Goal: Task Accomplishment & Management: Manage account settings

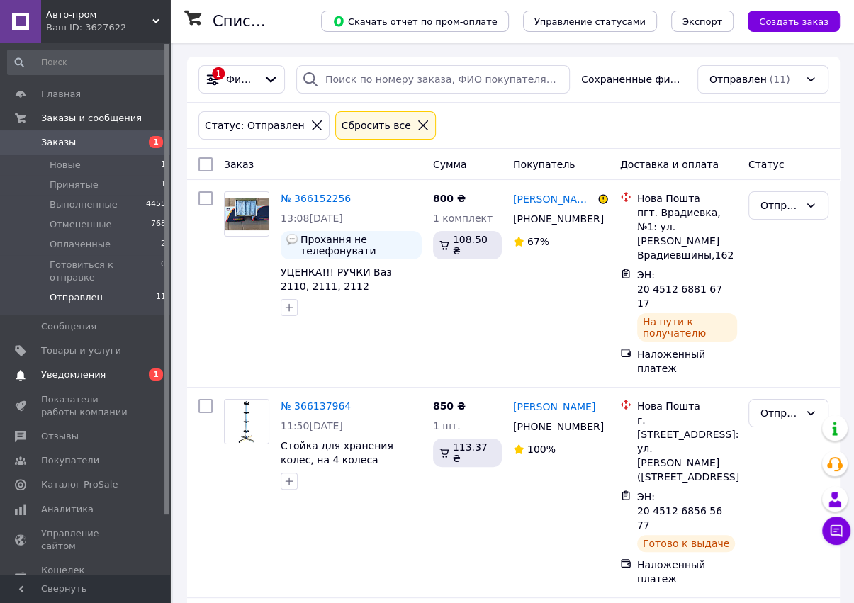
click at [79, 369] on span "Уведомления" at bounding box center [73, 375] width 64 height 13
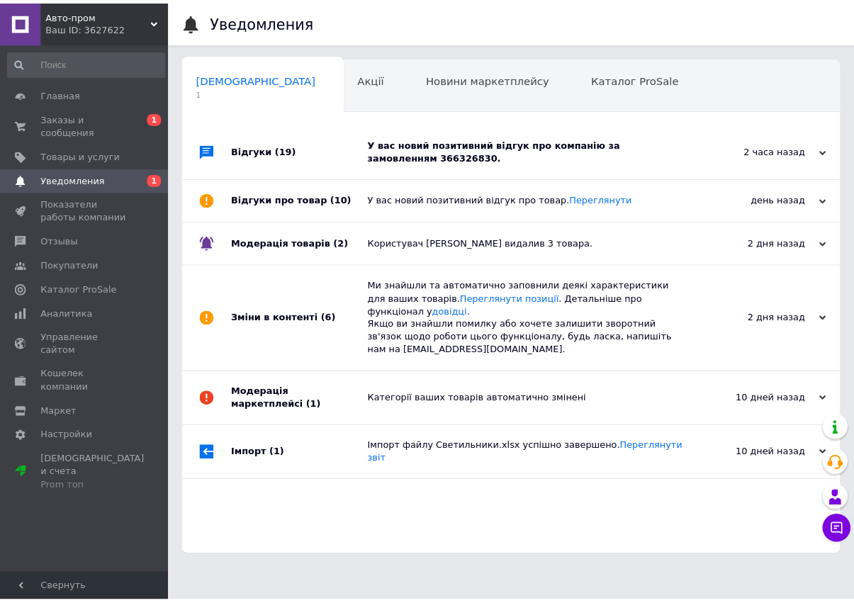
scroll to position [0, 7]
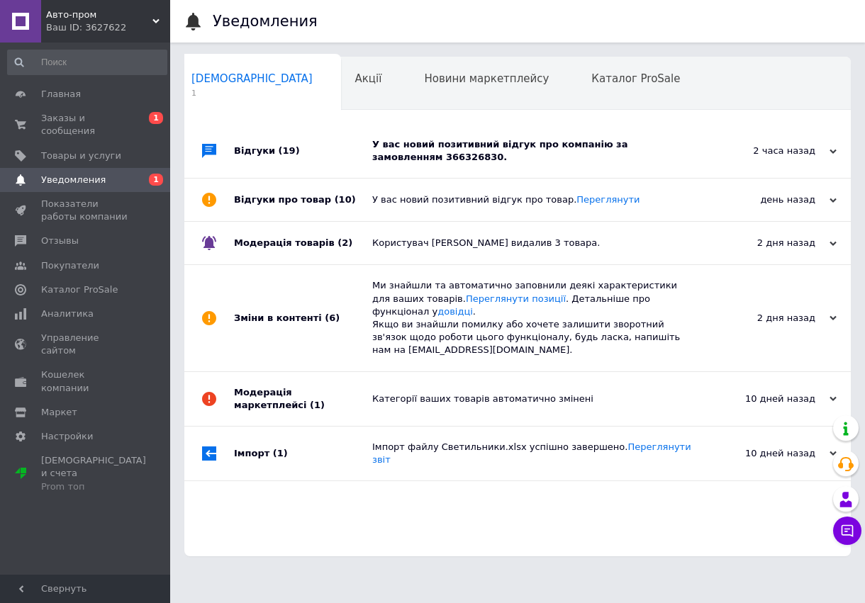
click at [412, 162] on div "У вас новий позитивний відгук про компанію за замовленням 366326830." at bounding box center [533, 151] width 322 height 26
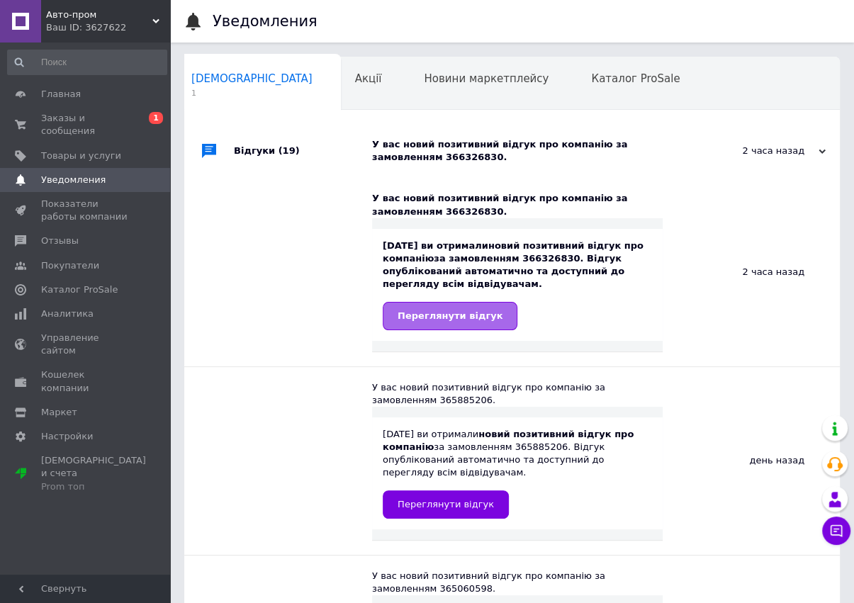
click at [452, 313] on span "Переглянути відгук" at bounding box center [450, 315] width 105 height 11
click at [355, 79] on span "Акції" at bounding box center [368, 78] width 27 height 13
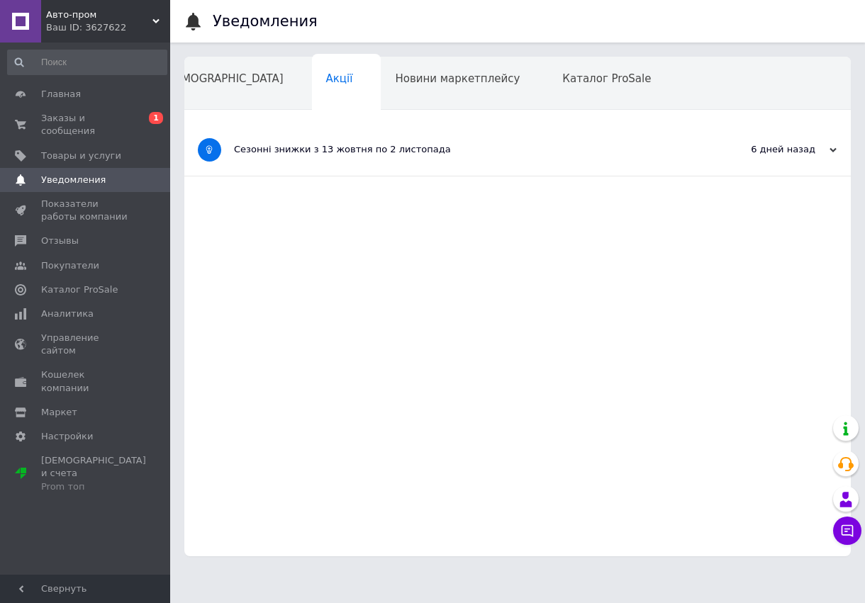
scroll to position [0, 35]
click at [72, 123] on span "Заказы и сообщения" at bounding box center [86, 125] width 90 height 26
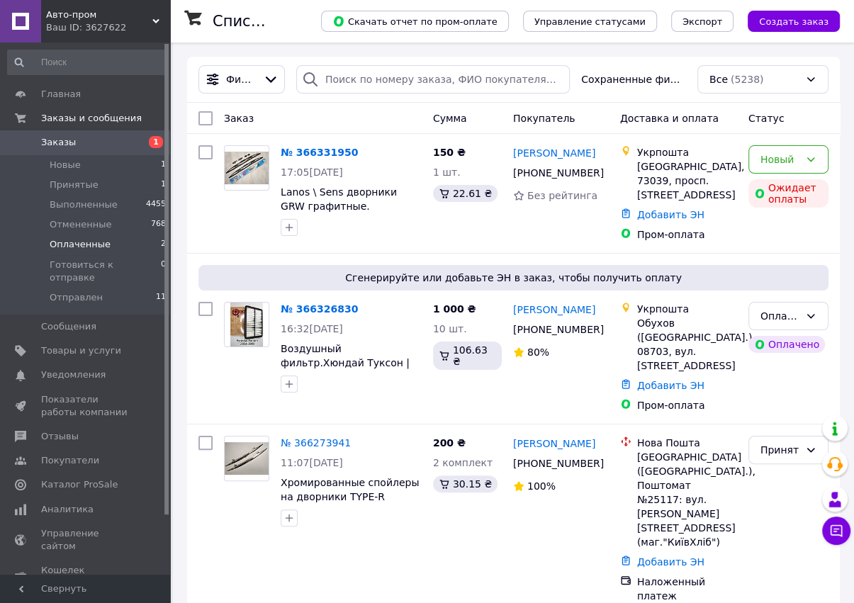
click at [79, 244] on span "Оплаченные" at bounding box center [80, 244] width 61 height 13
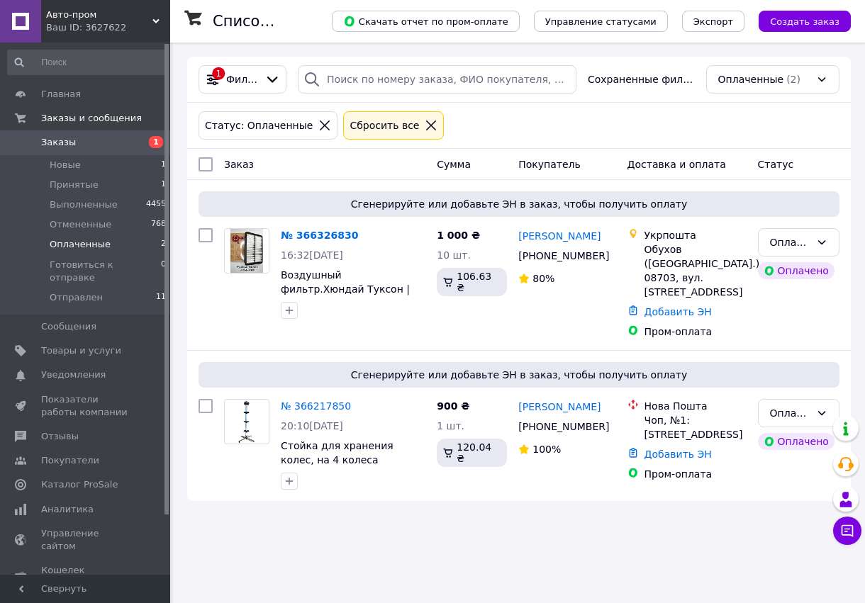
click at [314, 232] on link "№ 366326830" at bounding box center [319, 235] width 77 height 11
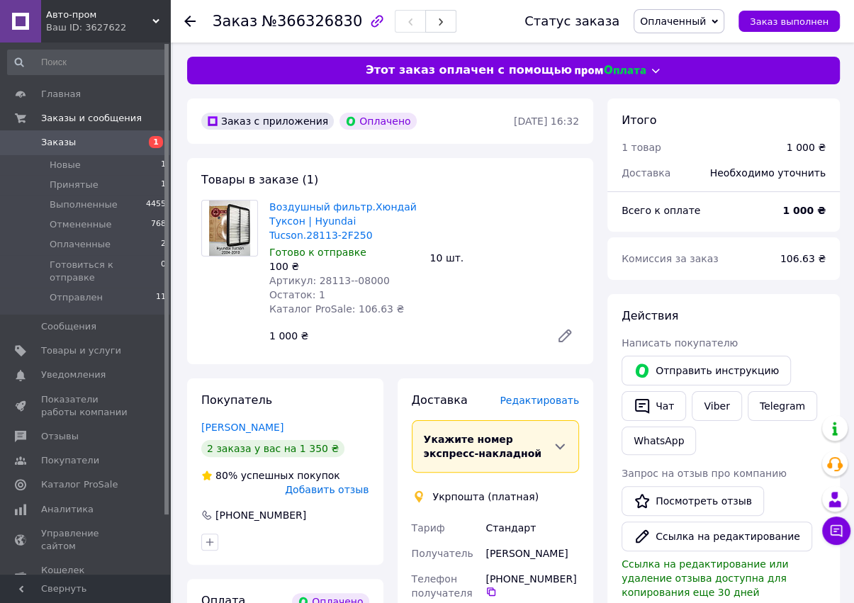
drag, startPoint x: 364, startPoint y: 236, endPoint x: 356, endPoint y: 238, distance: 7.4
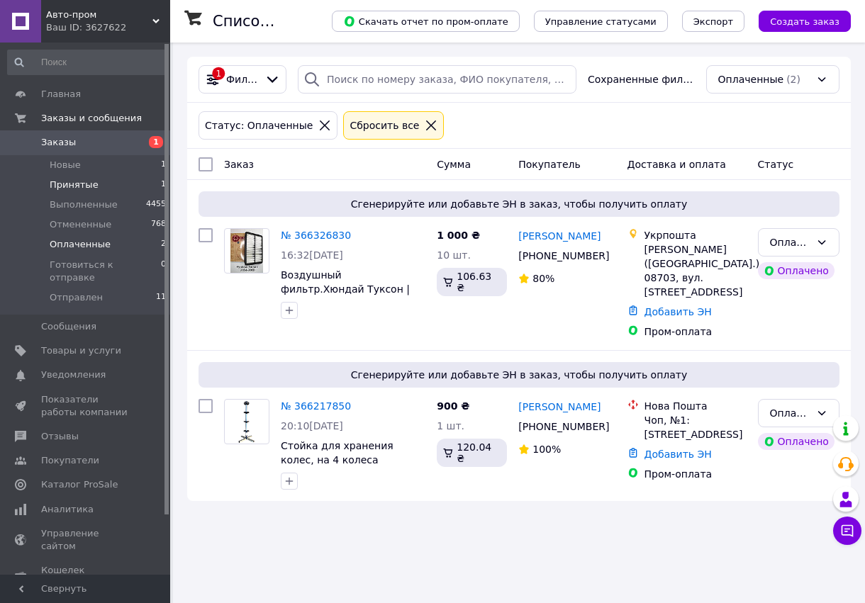
click at [75, 184] on span "Принятые" at bounding box center [74, 185] width 49 height 13
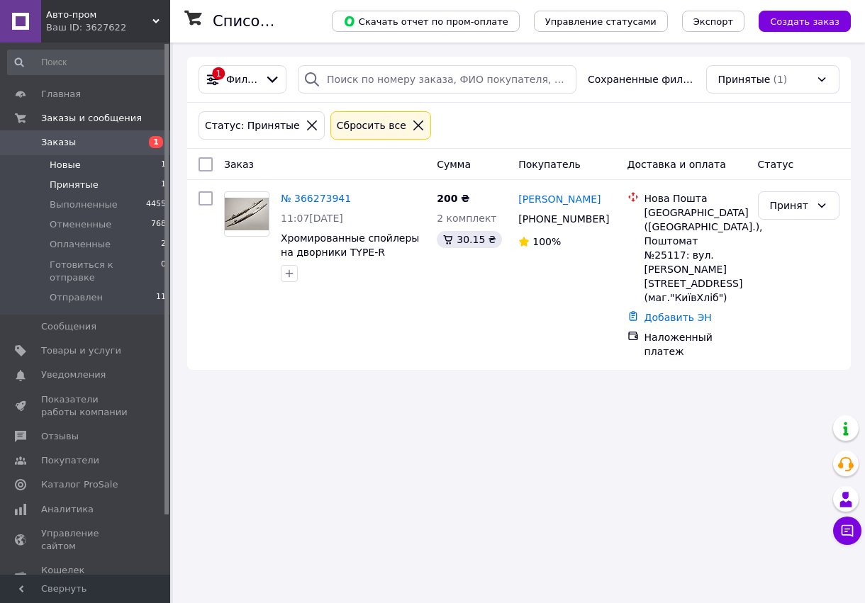
click at [64, 166] on span "Новые" at bounding box center [65, 165] width 31 height 13
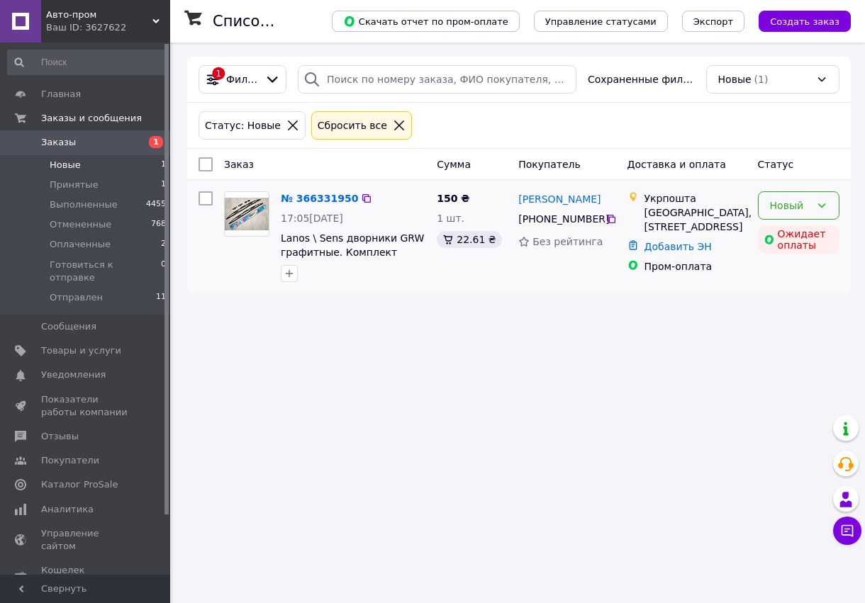
click at [803, 210] on div "Новый" at bounding box center [790, 206] width 40 height 16
click at [798, 236] on li "Принят" at bounding box center [798, 236] width 80 height 26
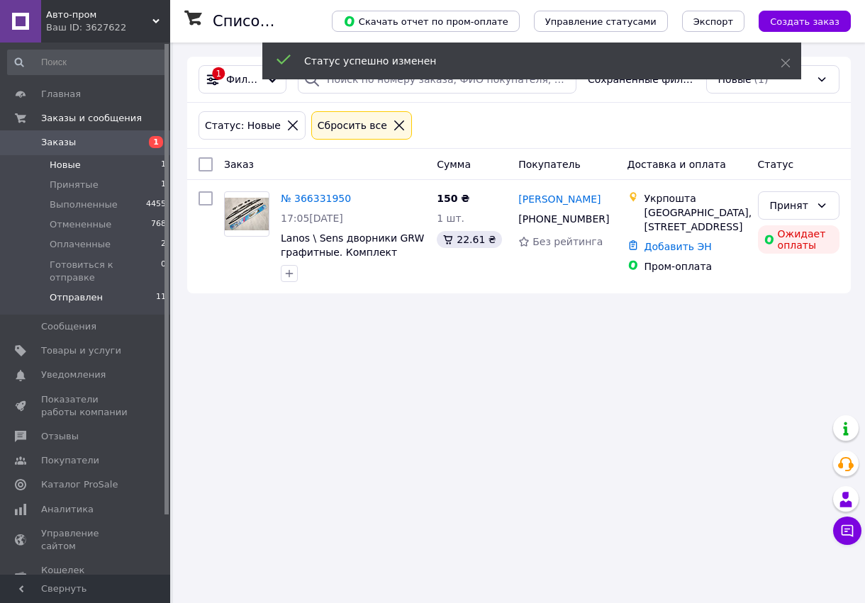
click at [78, 291] on span "Отправлен" at bounding box center [76, 297] width 53 height 13
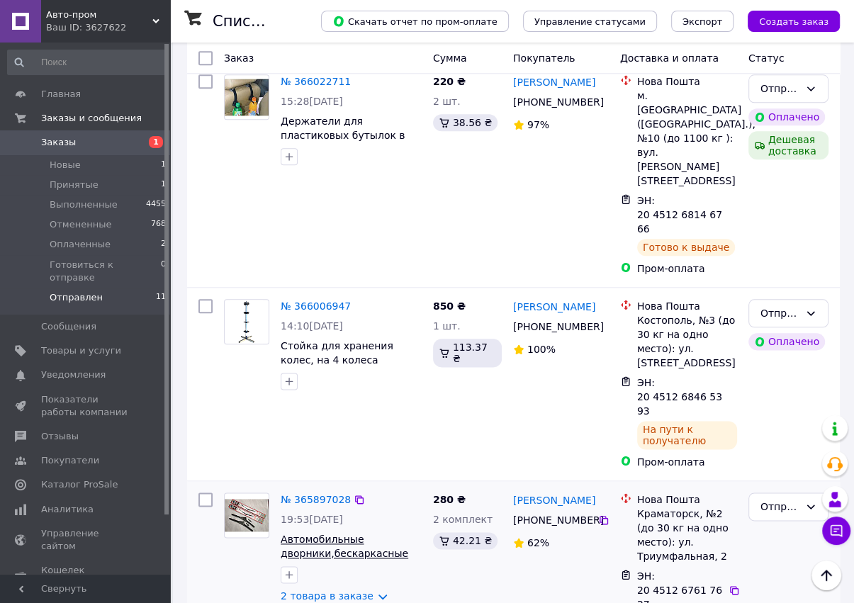
scroll to position [1134, 0]
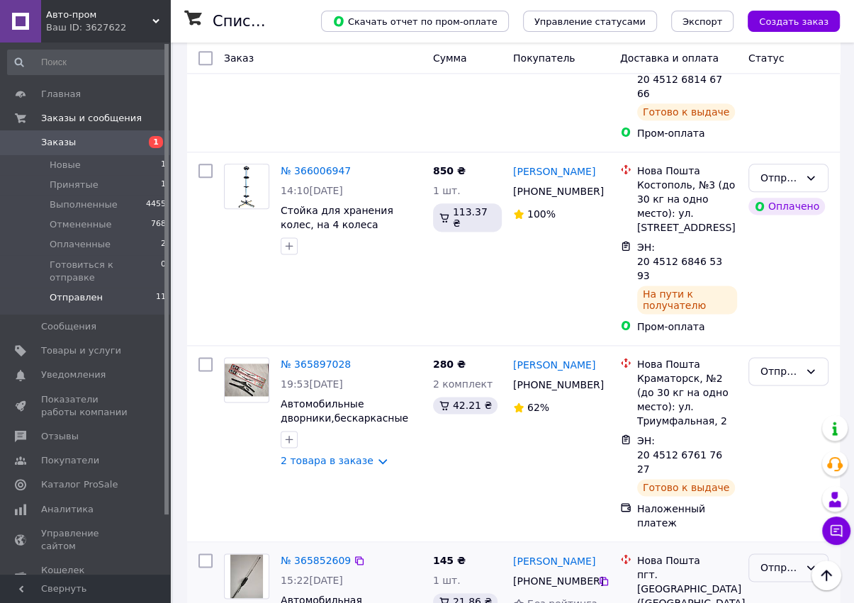
click at [780, 553] on div "Отправлен" at bounding box center [788, 567] width 80 height 28
click at [789, 335] on li "Выполнен" at bounding box center [788, 340] width 79 height 26
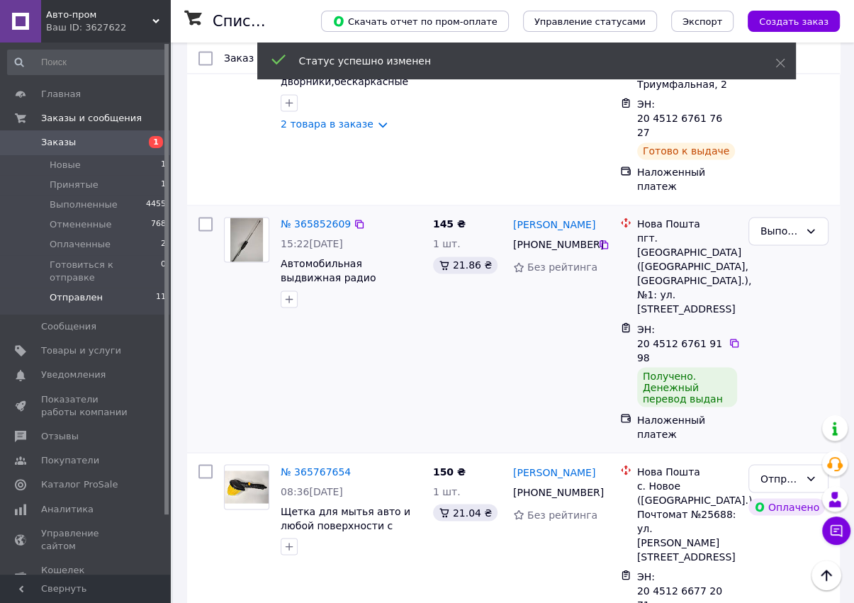
scroll to position [1536, 0]
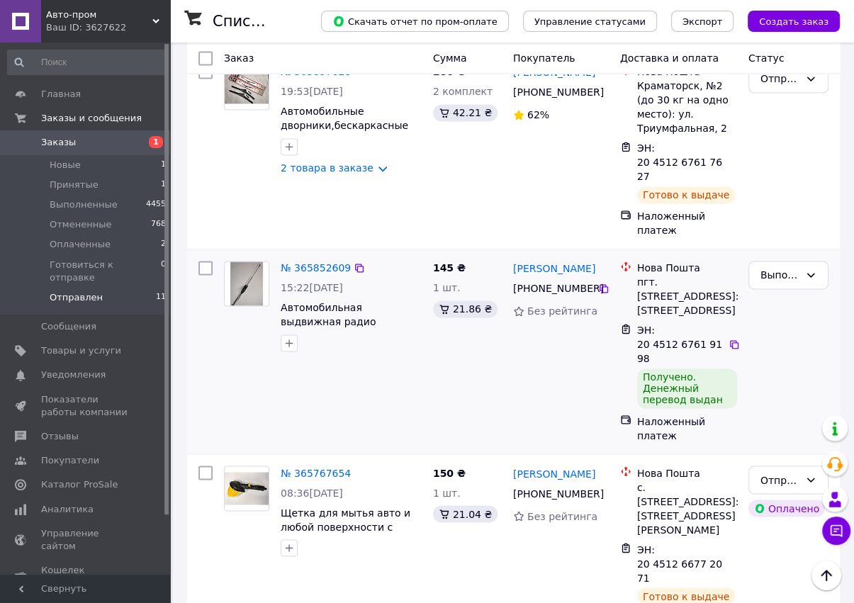
scroll to position [1536, 0]
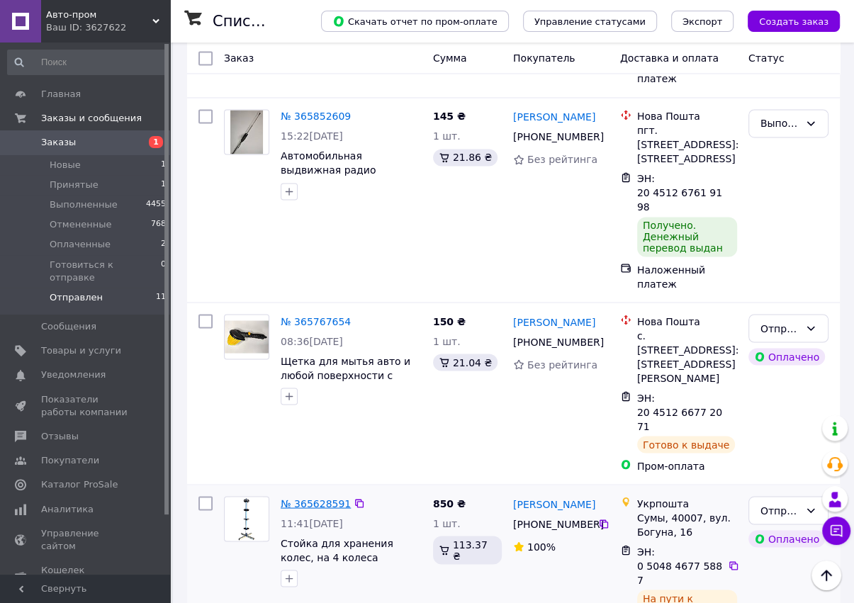
click at [318, 497] on link "№ 365628591" at bounding box center [316, 502] width 70 height 11
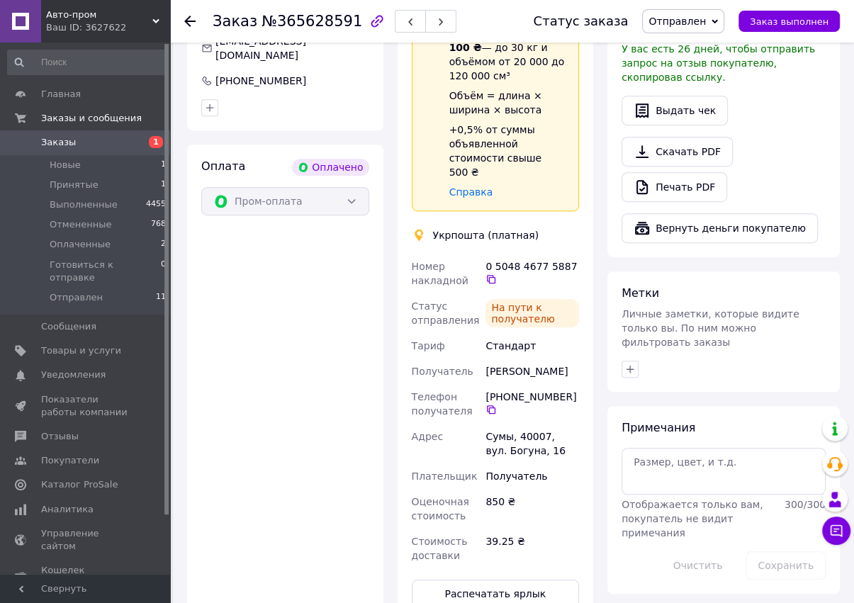
scroll to position [496, 0]
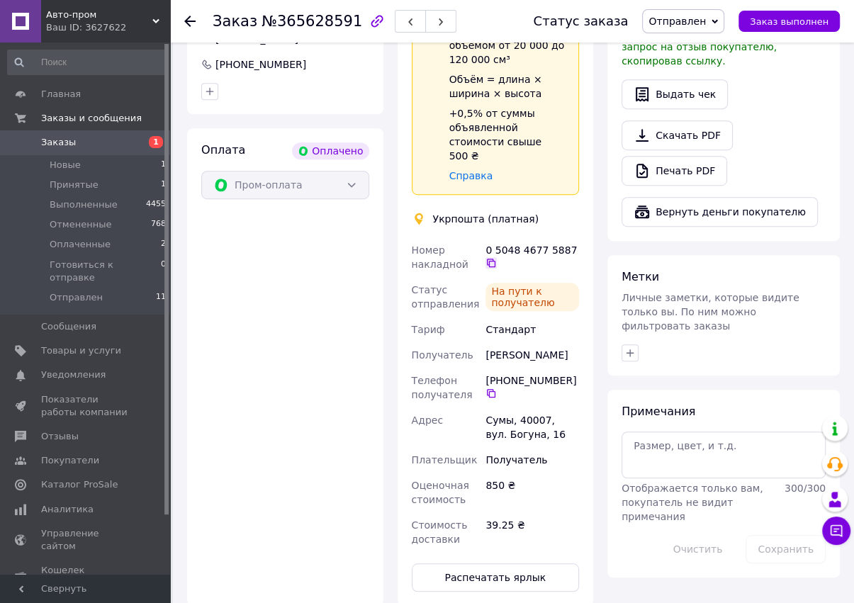
click at [492, 257] on icon at bounding box center [490, 262] width 11 height 11
click at [62, 144] on span "Заказы" at bounding box center [58, 142] width 35 height 13
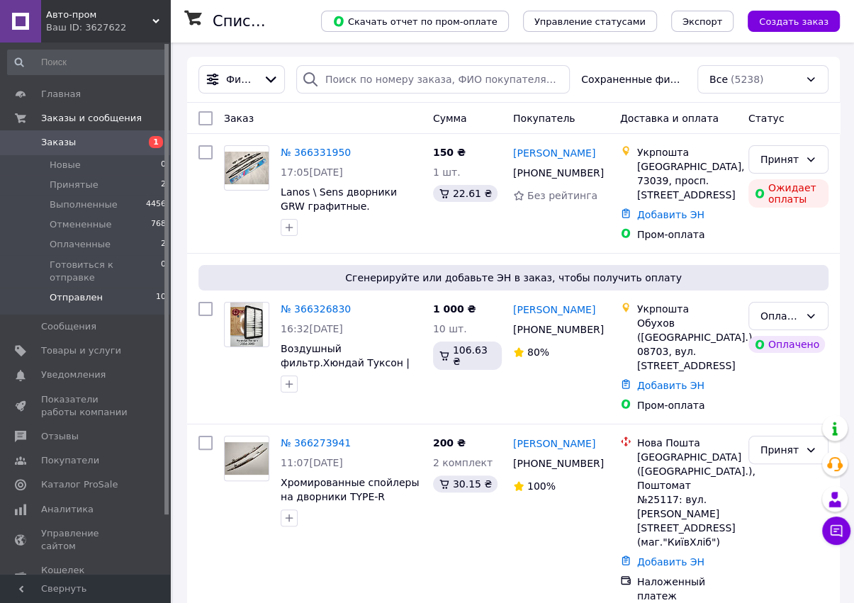
click at [75, 291] on span "Отправлен" at bounding box center [76, 297] width 53 height 13
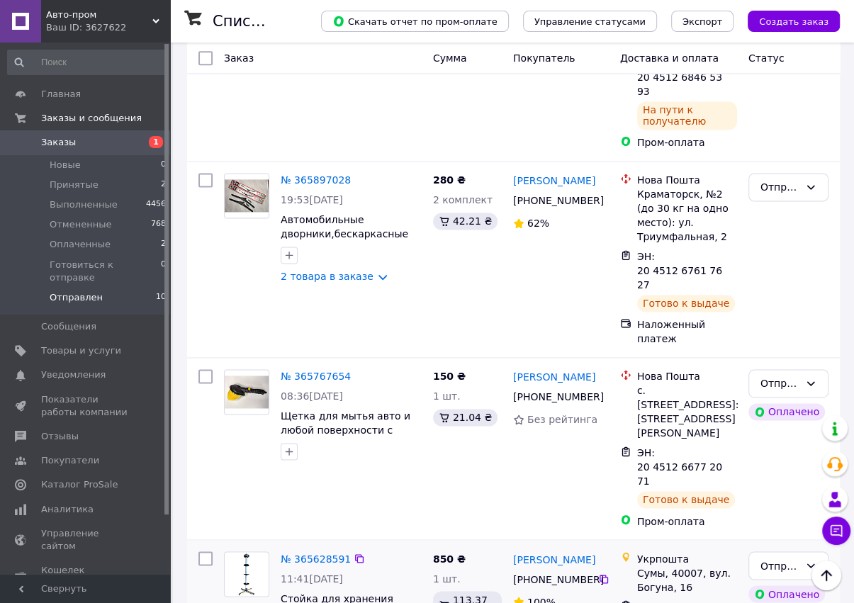
scroll to position [1332, 0]
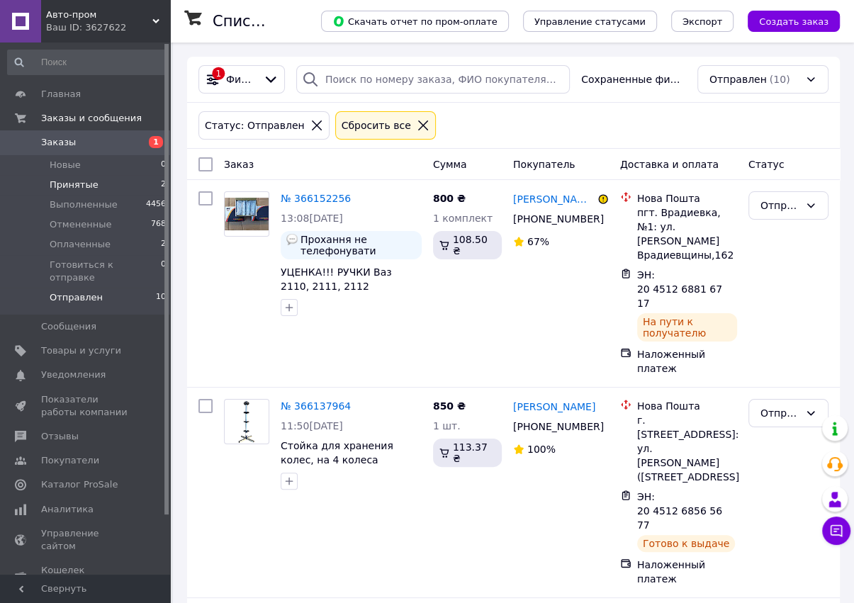
click at [89, 184] on span "Принятые" at bounding box center [74, 185] width 49 height 13
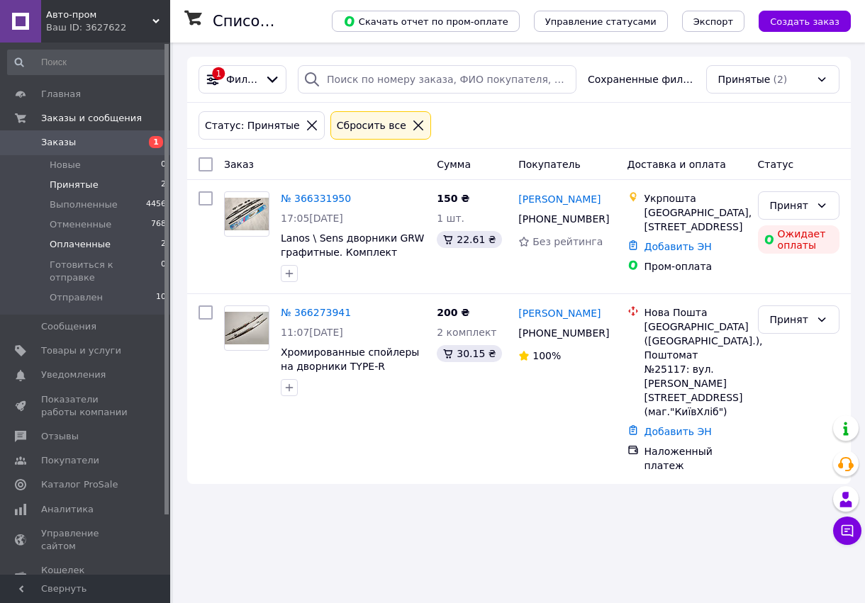
click at [79, 240] on span "Оплаченные" at bounding box center [80, 244] width 61 height 13
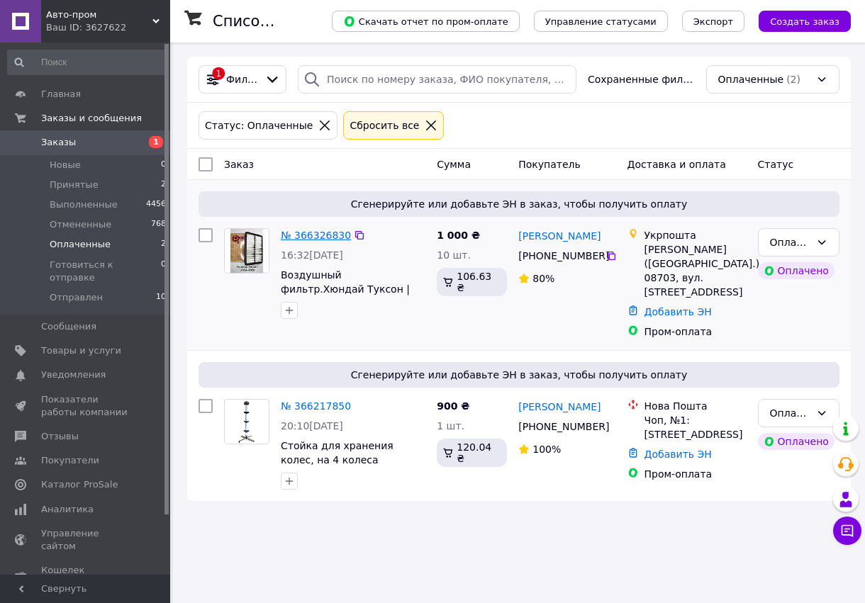
click at [316, 235] on link "№ 366326830" at bounding box center [316, 235] width 70 height 11
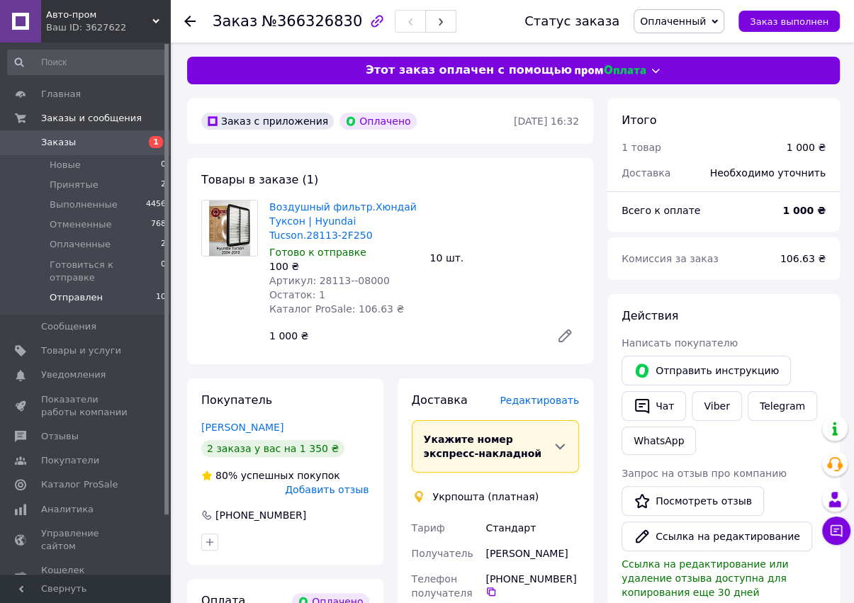
click at [79, 291] on span "Отправлен" at bounding box center [76, 297] width 53 height 13
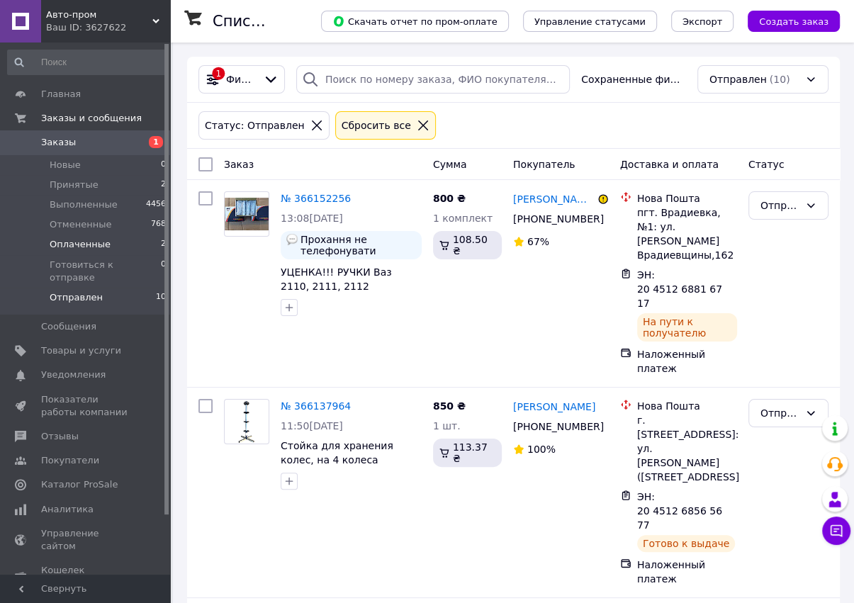
click at [94, 243] on span "Оплаченные" at bounding box center [80, 244] width 61 height 13
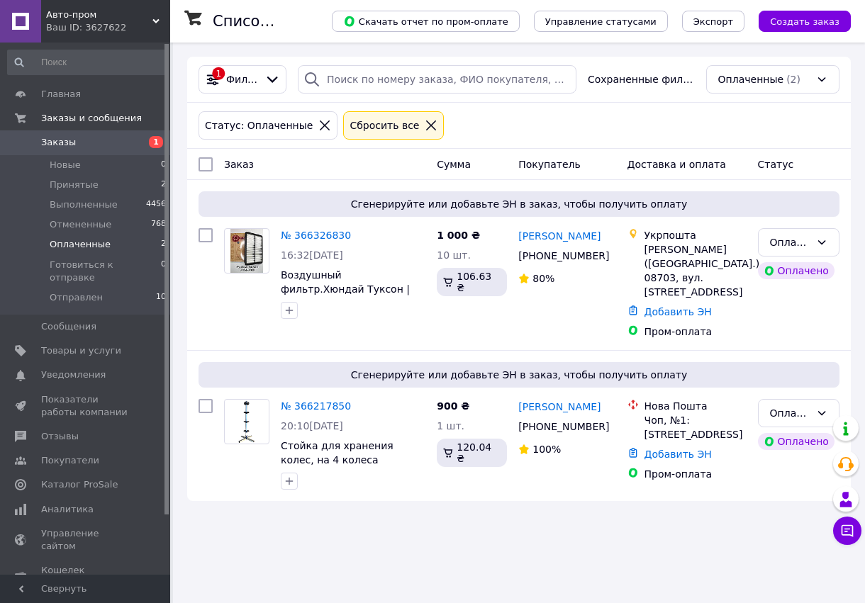
click at [82, 186] on span "Принятые" at bounding box center [74, 185] width 49 height 13
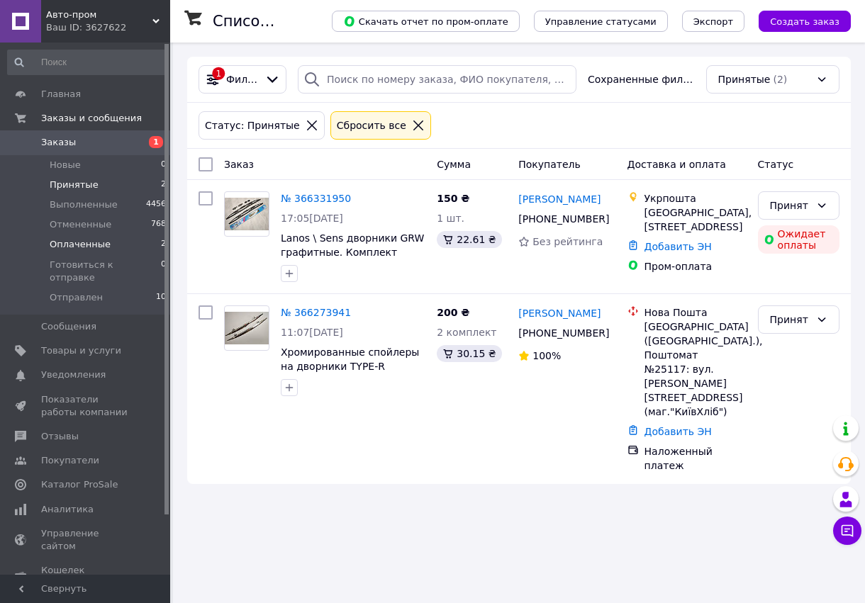
click at [75, 242] on span "Оплаченные" at bounding box center [80, 244] width 61 height 13
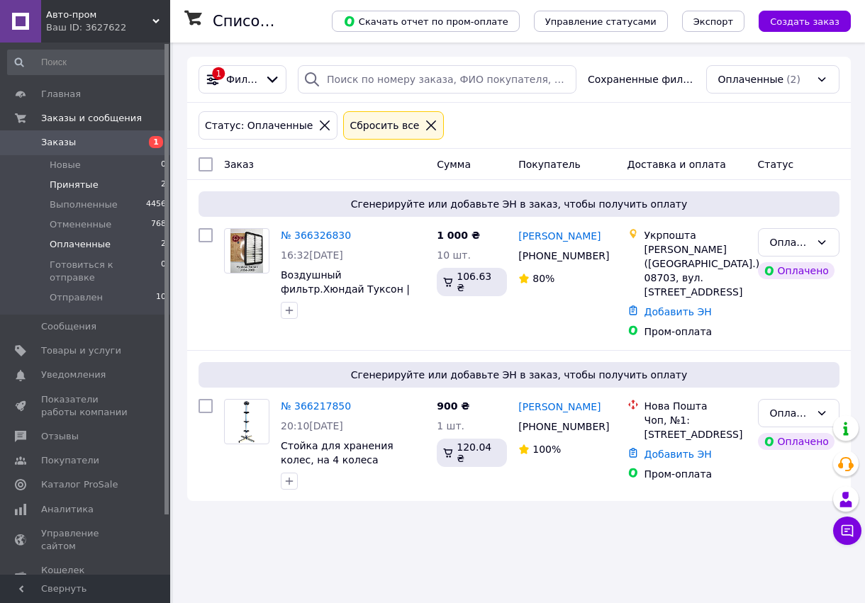
click at [67, 181] on span "Принятые" at bounding box center [74, 185] width 49 height 13
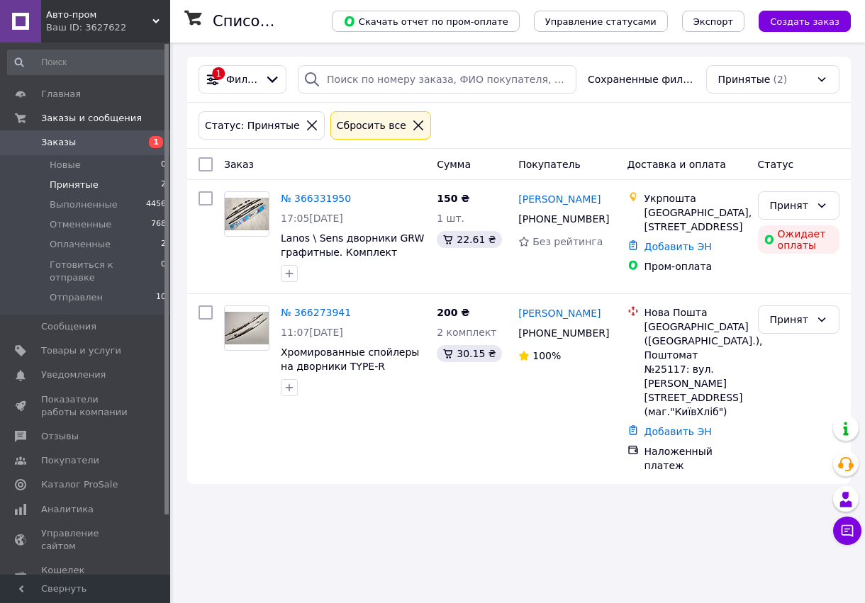
click at [62, 26] on div "Ваш ID: 3627622" at bounding box center [108, 27] width 124 height 13
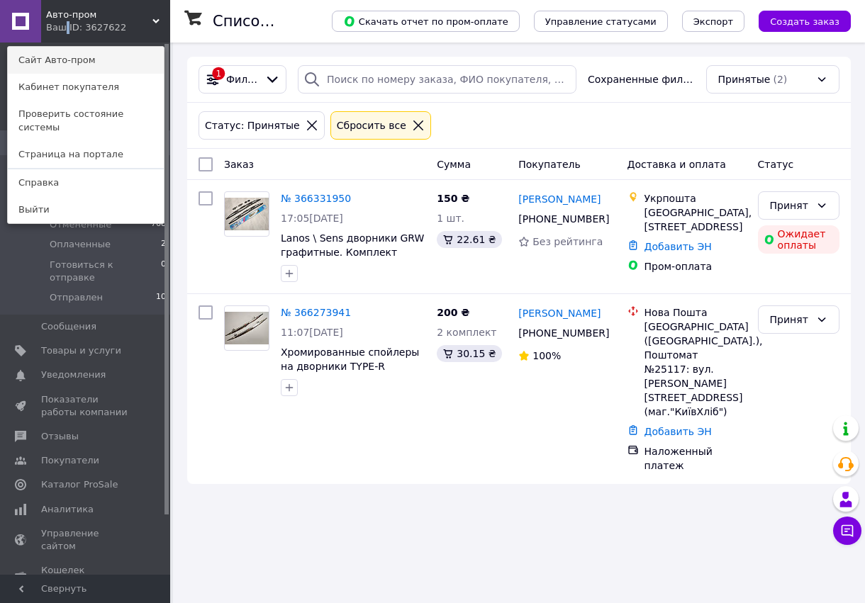
click at [70, 62] on link "Сайт Авто-пром" at bounding box center [86, 60] width 156 height 27
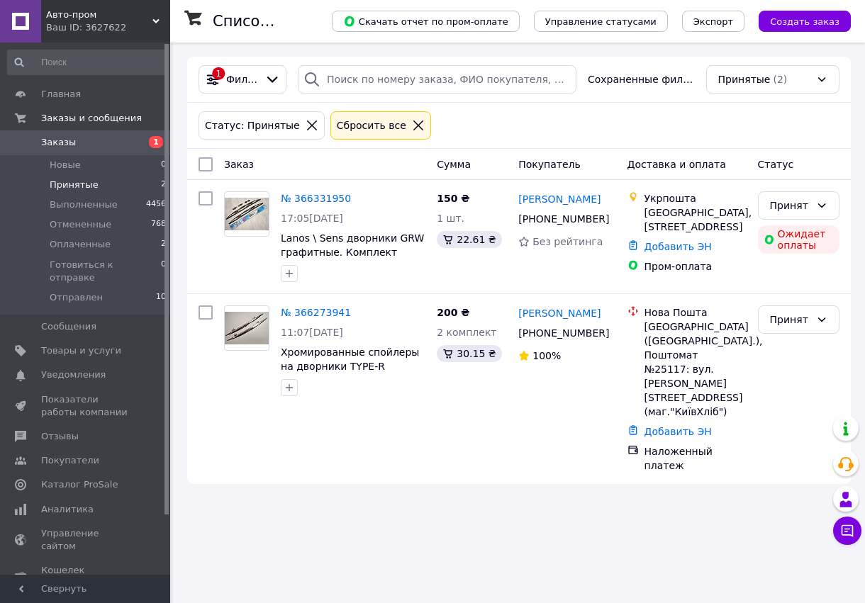
click at [66, 181] on span "Принятые" at bounding box center [74, 185] width 49 height 13
click at [67, 291] on span "Отправлен" at bounding box center [76, 297] width 53 height 13
